Goal: Task Accomplishment & Management: Manage account settings

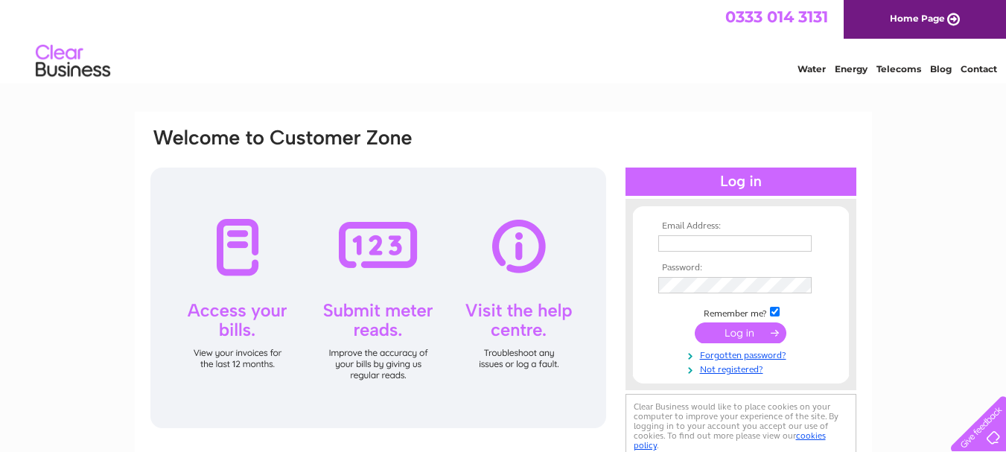
type input "pjlyon16@btinternet.com"
click at [743, 334] on input "submit" at bounding box center [741, 332] width 92 height 21
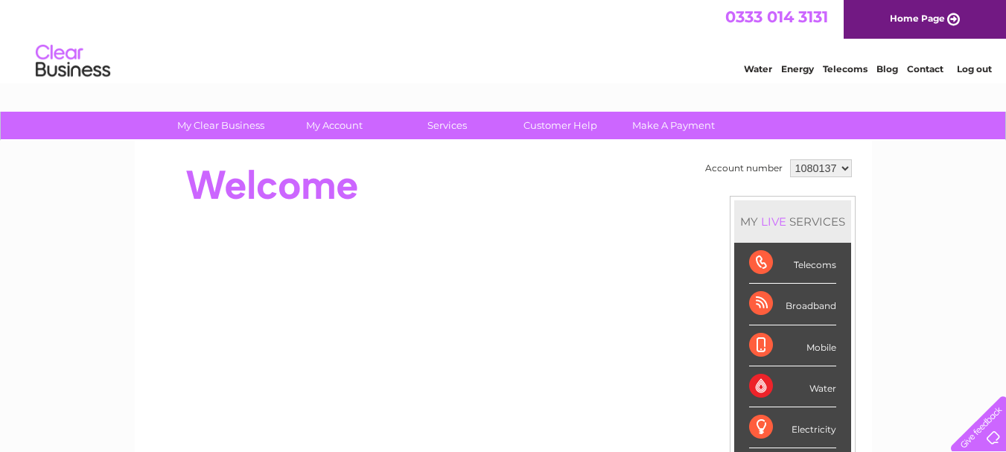
click at [844, 165] on select "1080137 1145608" at bounding box center [821, 168] width 62 height 18
select select "1145608"
click at [790, 159] on select "1080137 1145608" at bounding box center [821, 168] width 62 height 18
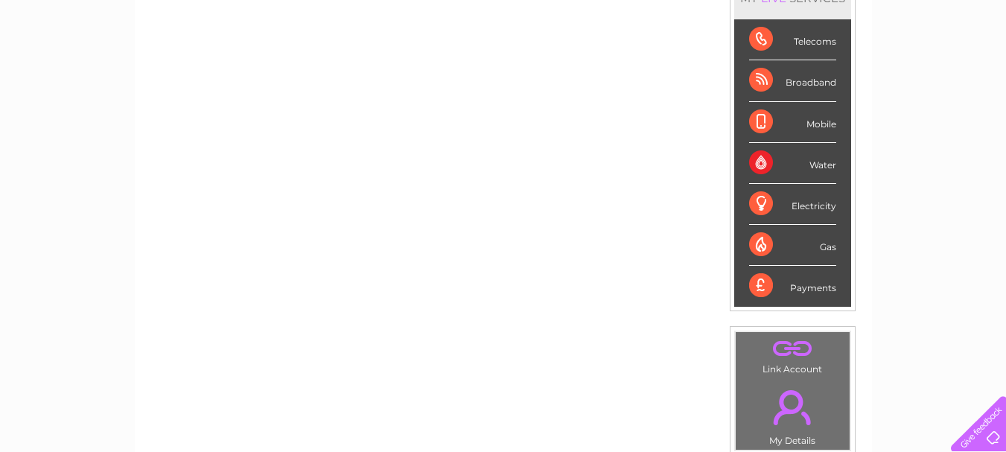
scroll to position [107, 0]
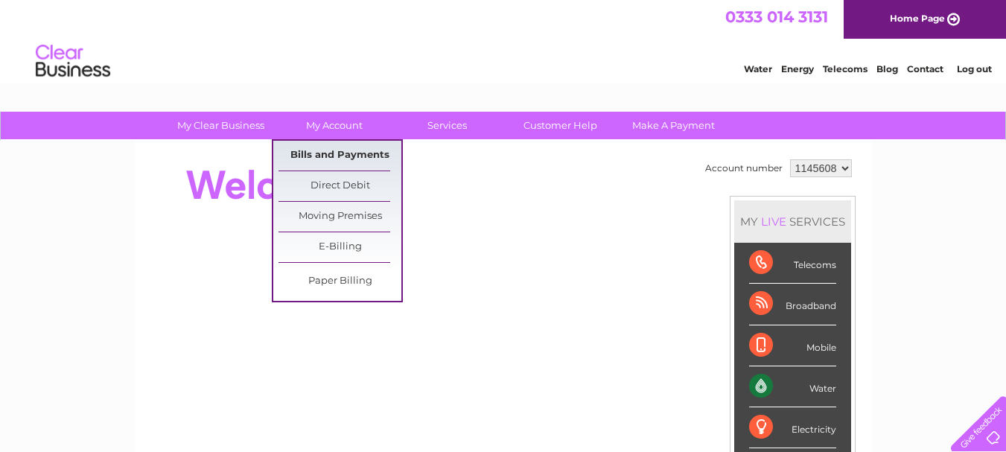
click at [312, 156] on link "Bills and Payments" at bounding box center [340, 156] width 123 height 30
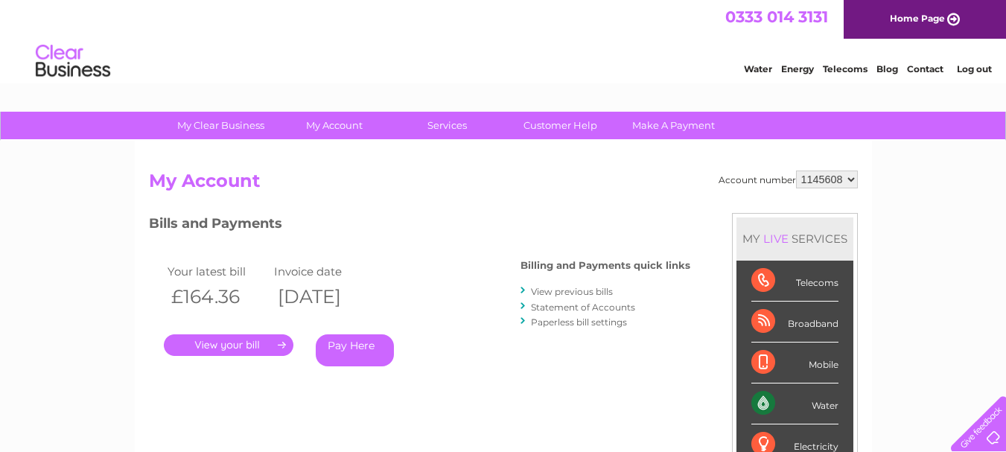
click at [265, 345] on link "." at bounding box center [229, 345] width 130 height 22
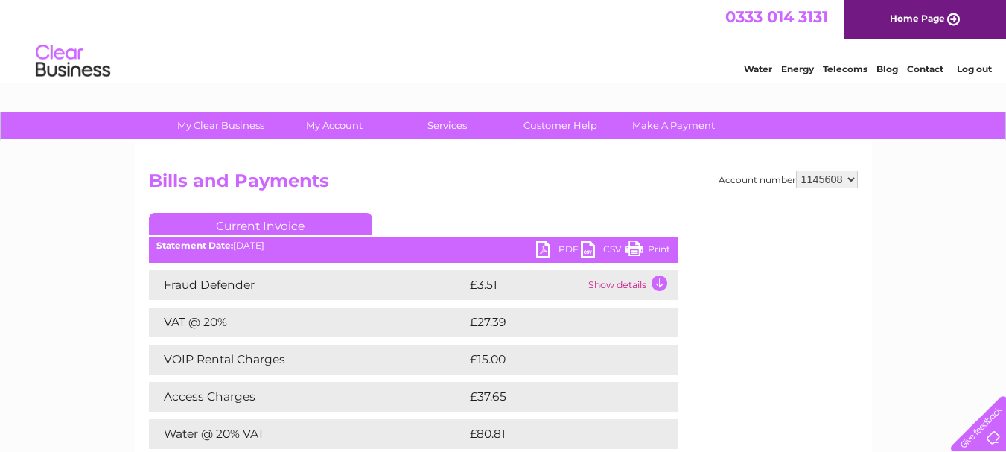
click at [565, 247] on link "PDF" at bounding box center [558, 252] width 45 height 22
